Goal: Information Seeking & Learning: Learn about a topic

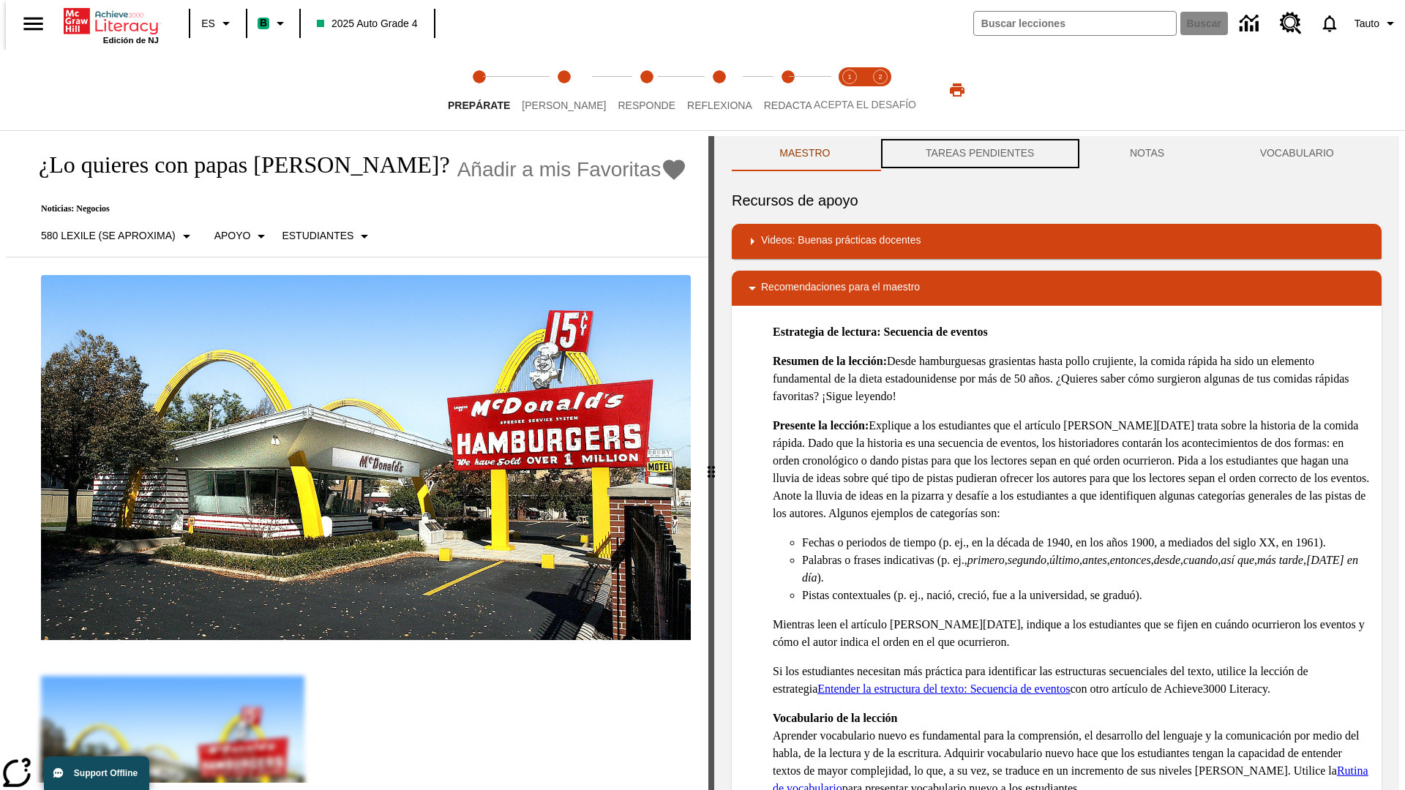
click at [978, 154] on button "TAREAS PENDIENTES" at bounding box center [980, 153] width 204 height 35
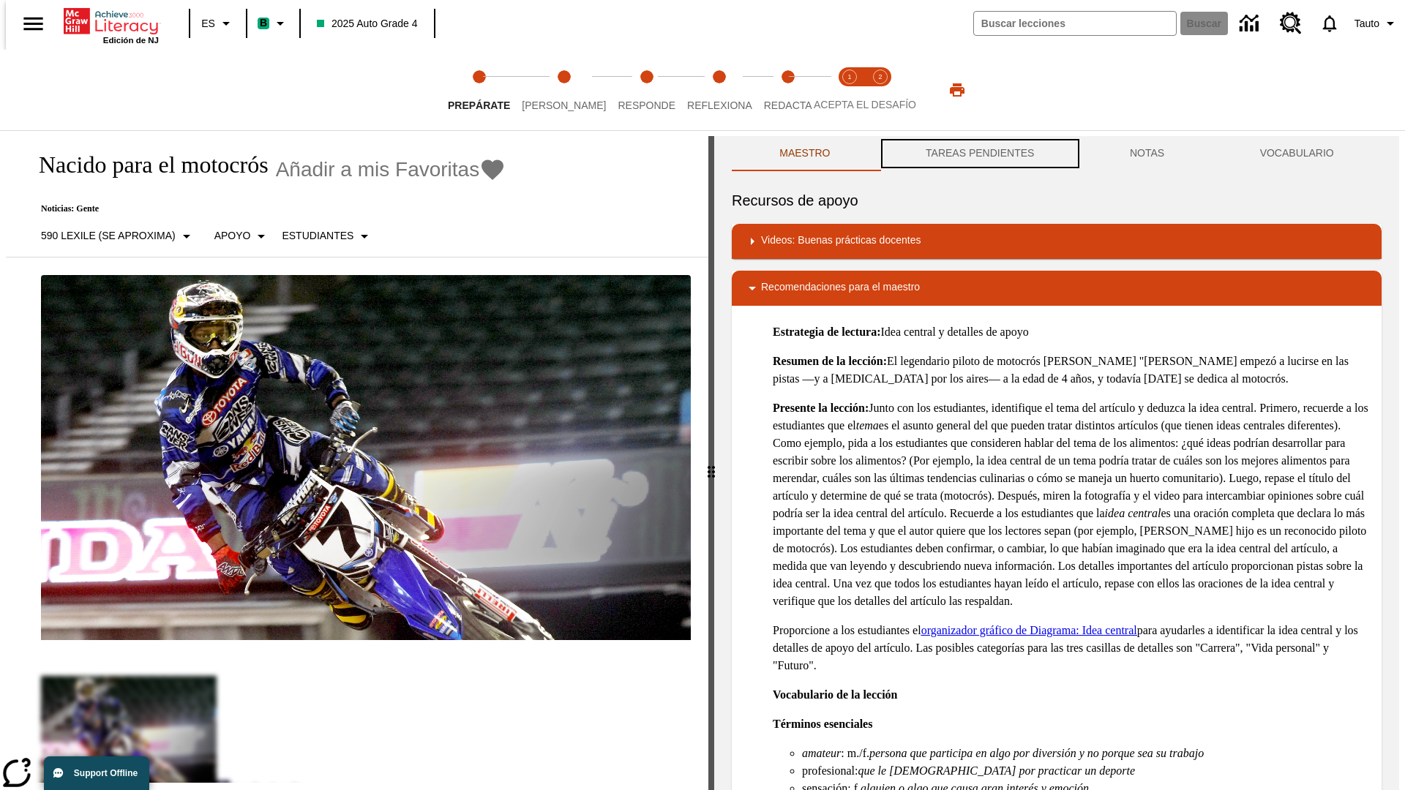
click at [978, 154] on button "TAREAS PENDIENTES" at bounding box center [980, 153] width 204 height 35
